Goal: Information Seeking & Learning: Learn about a topic

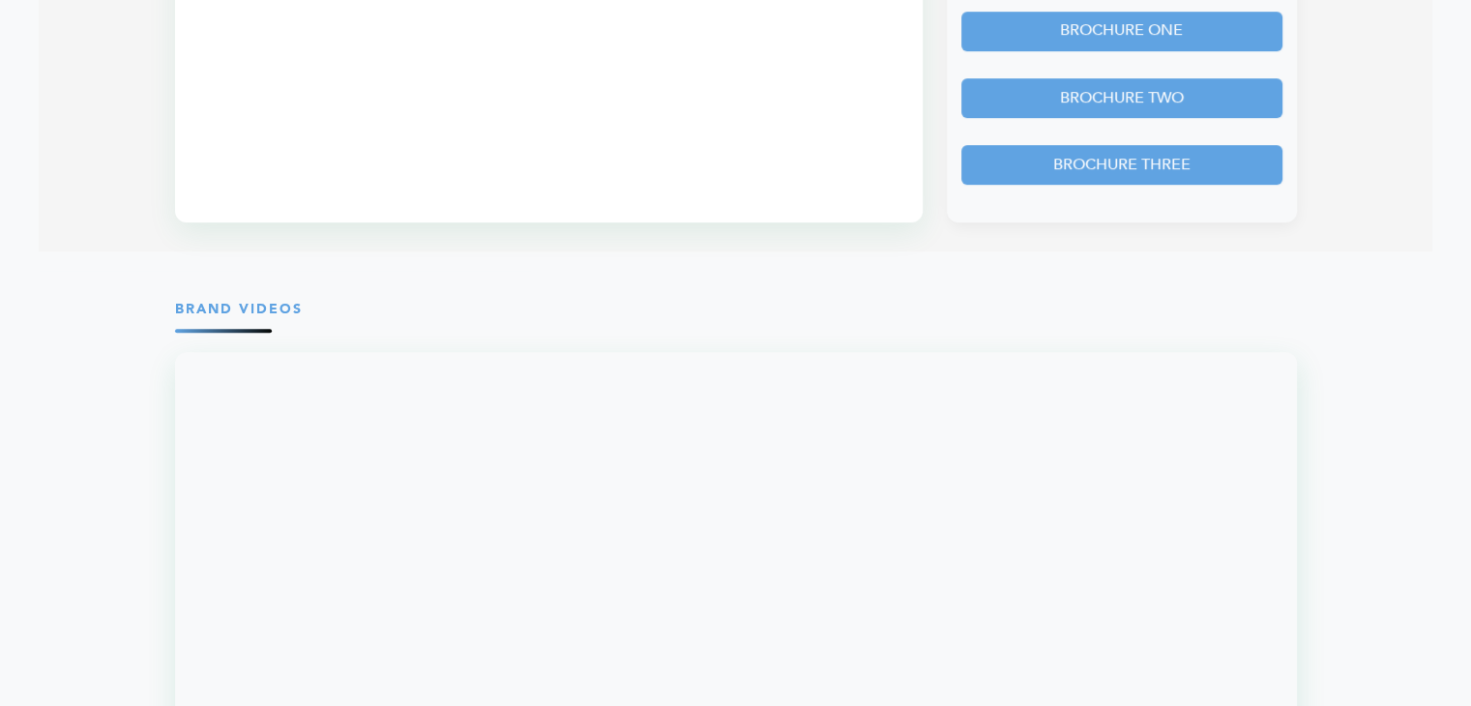
scroll to position [1826, 0]
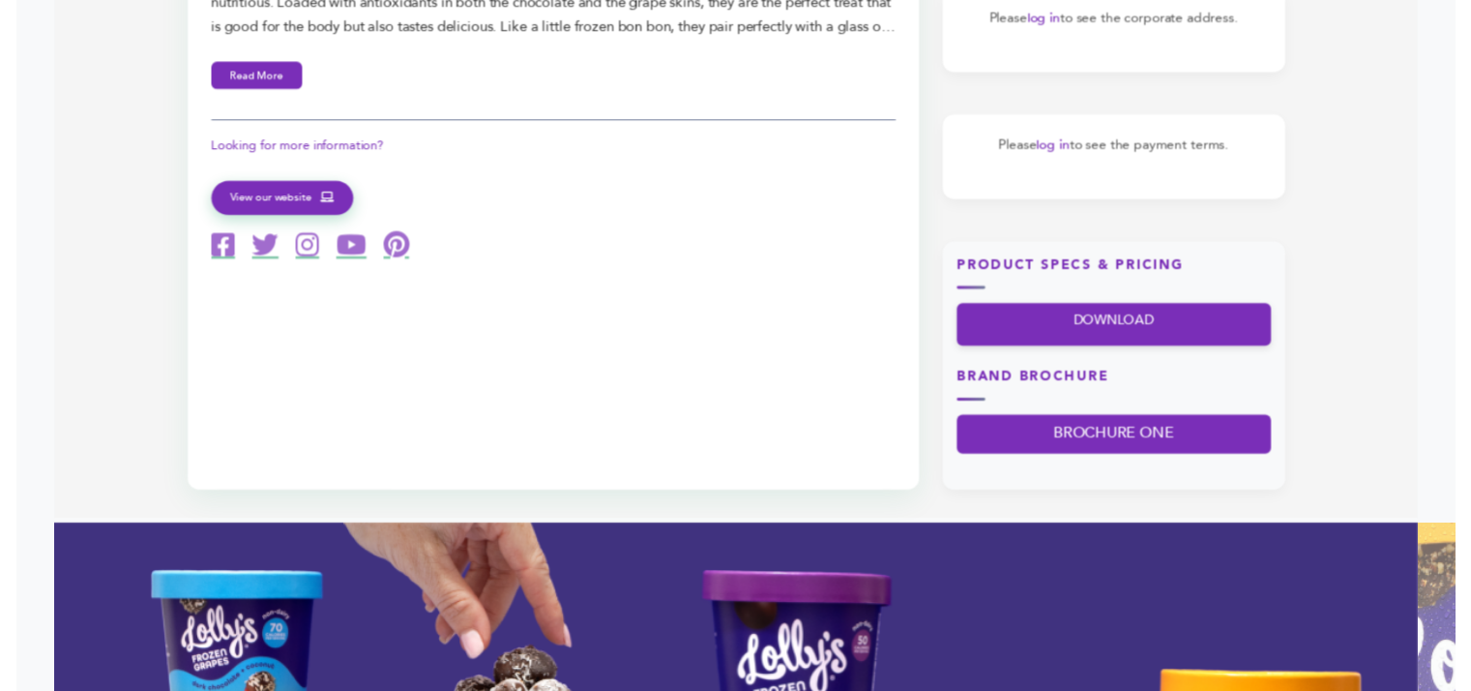
scroll to position [1072, 0]
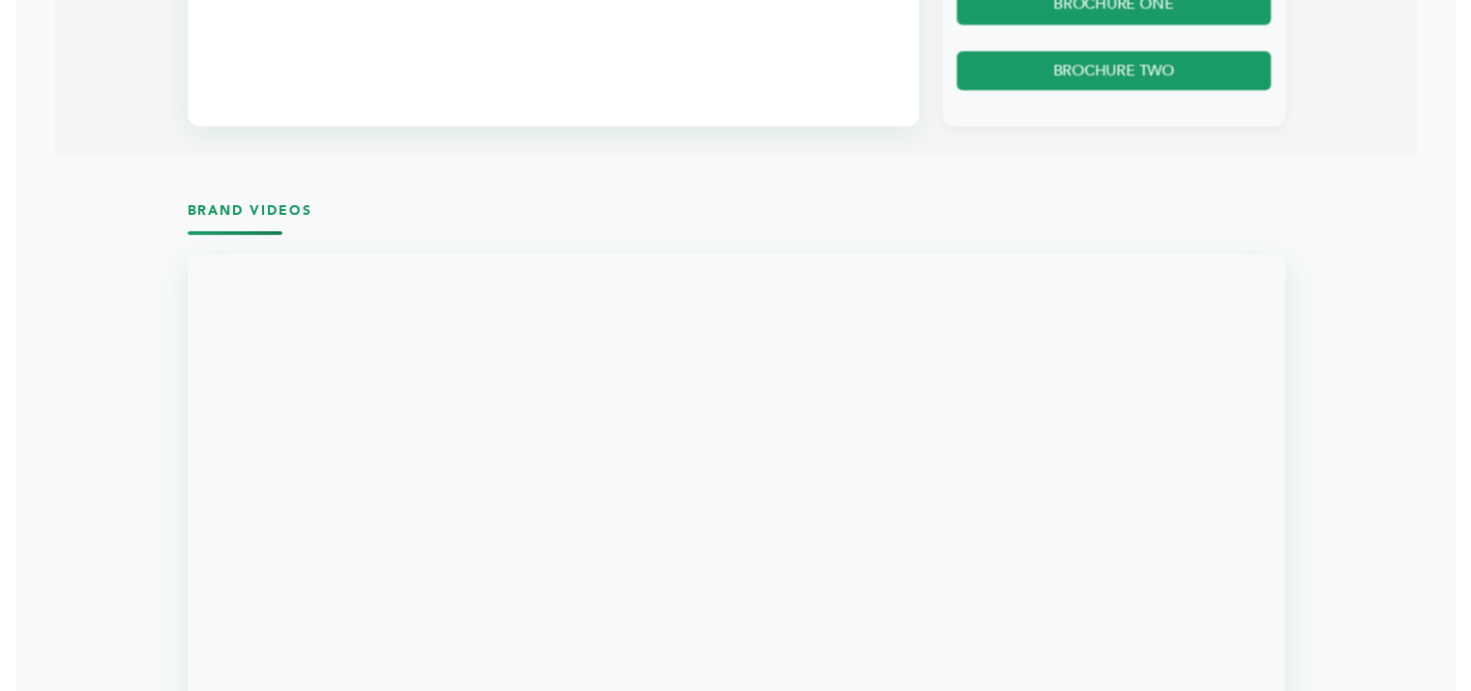
scroll to position [1852, 0]
